Goal: Navigation & Orientation: Understand site structure

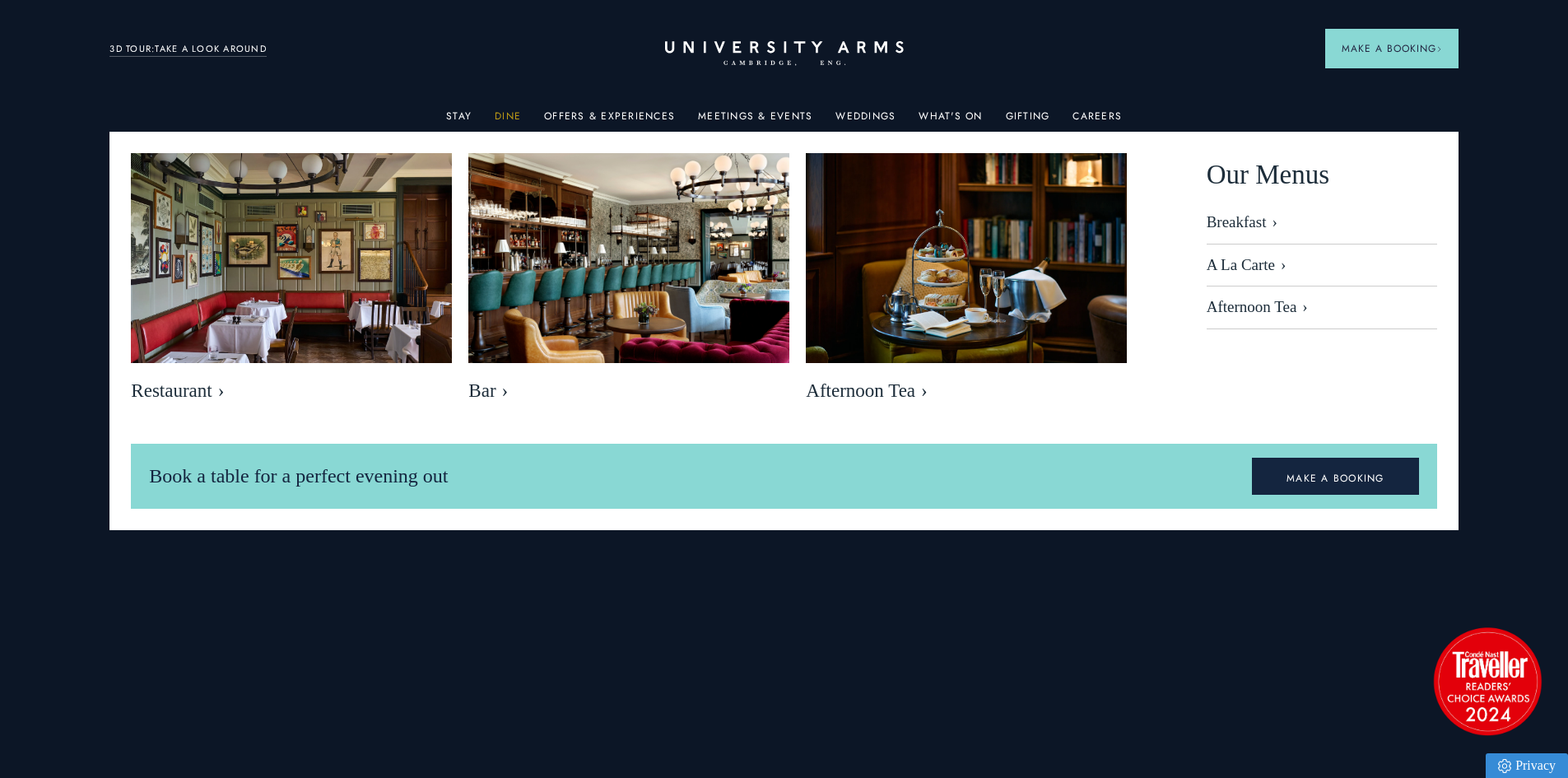
click at [515, 114] on link "Dine" at bounding box center [507, 121] width 27 height 22
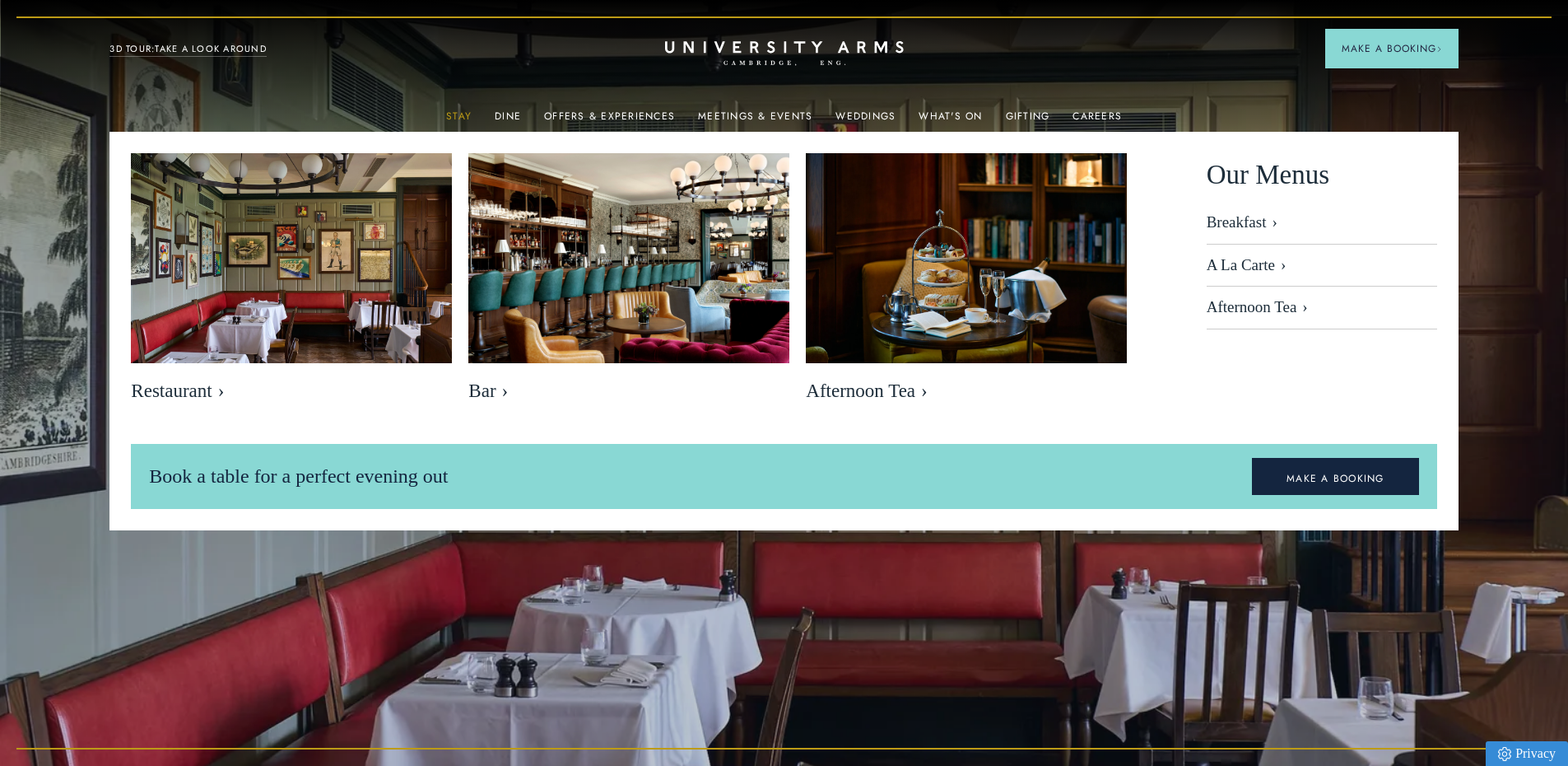
click at [470, 114] on link "Stay" at bounding box center [459, 121] width 26 height 22
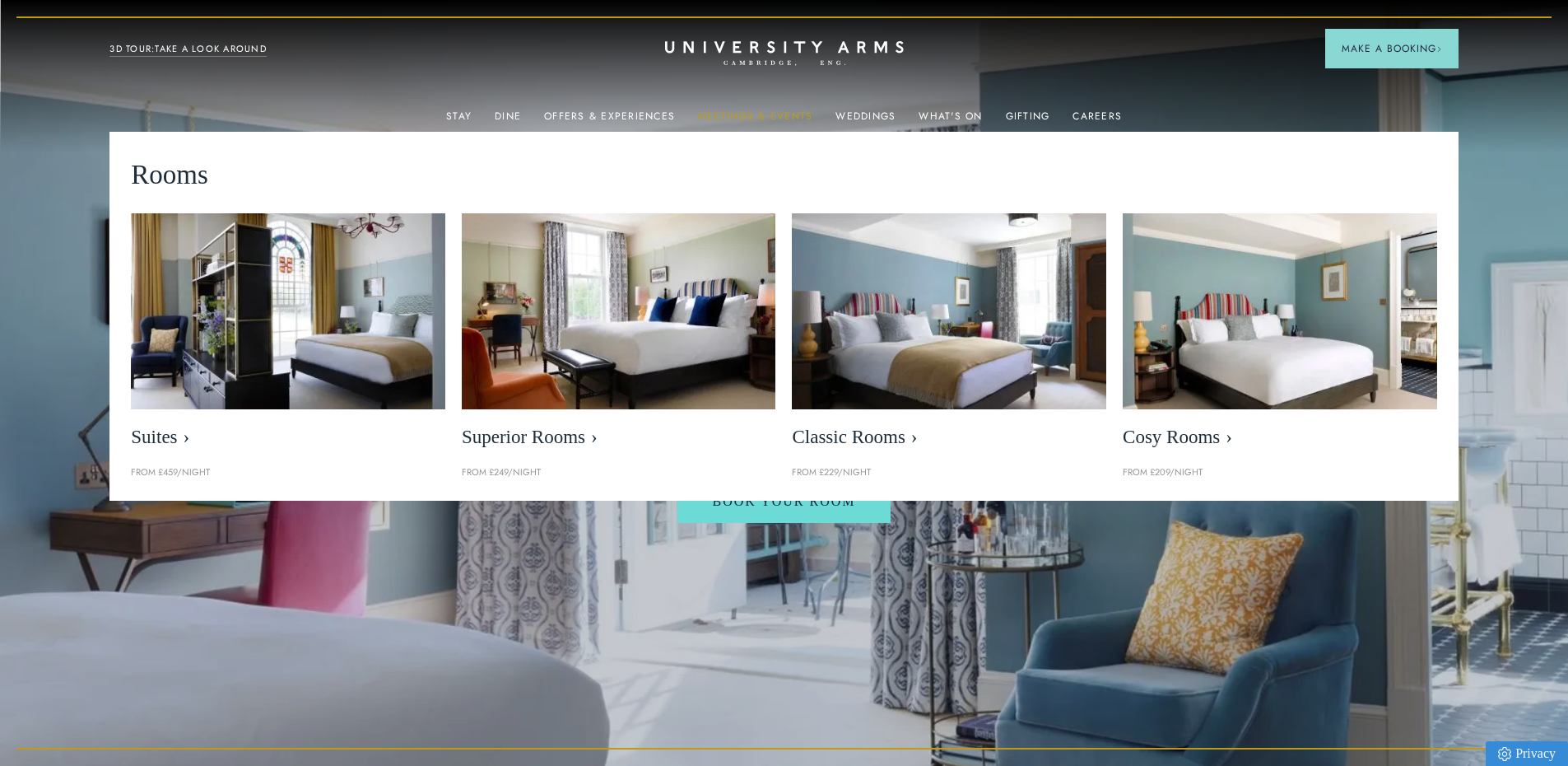
click at [764, 118] on link "Meetings & Events" at bounding box center [755, 121] width 114 height 22
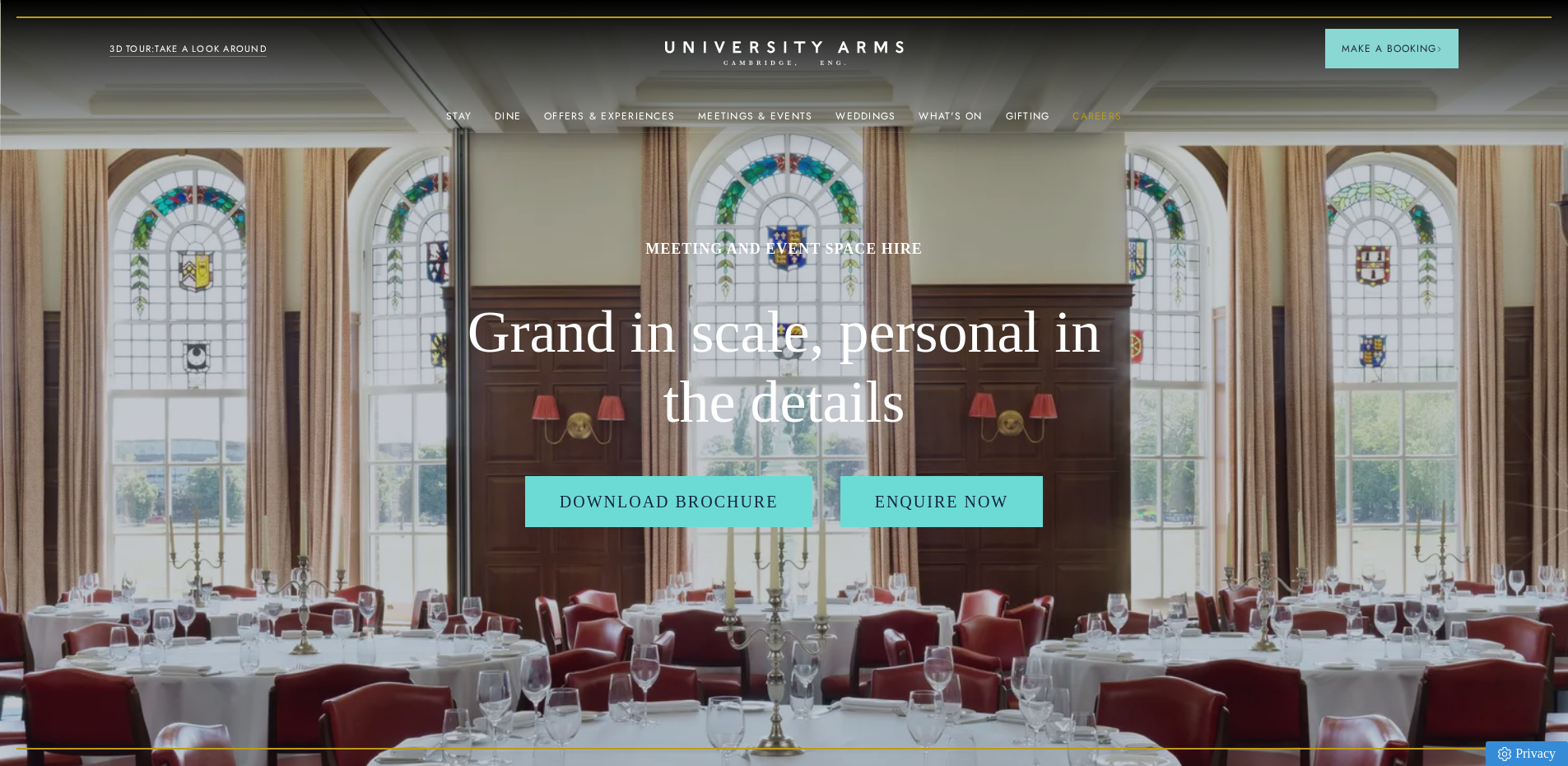
click at [1091, 113] on link "Careers" at bounding box center [1097, 121] width 49 height 22
click at [949, 114] on link "What's On" at bounding box center [950, 121] width 63 height 22
